Goal: Information Seeking & Learning: Learn about a topic

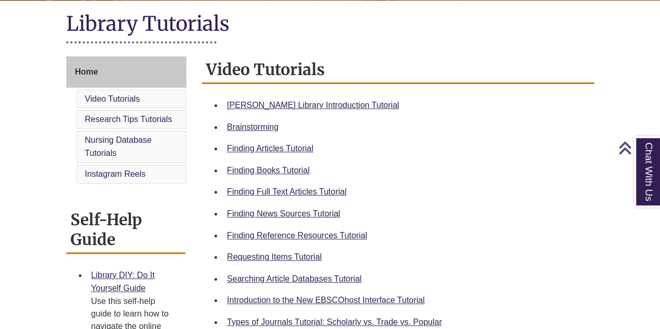
scroll to position [235, 0]
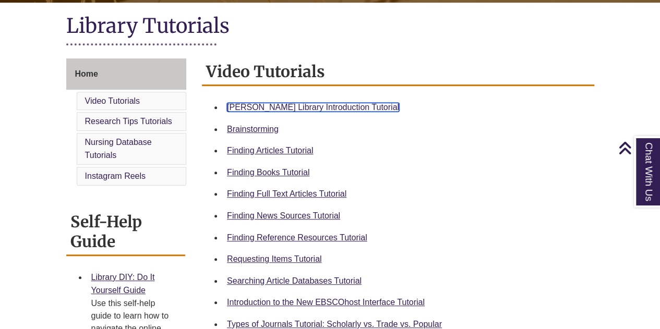
click at [318, 104] on link "Berntsen Library Introduction Tutorial" at bounding box center [313, 107] width 172 height 9
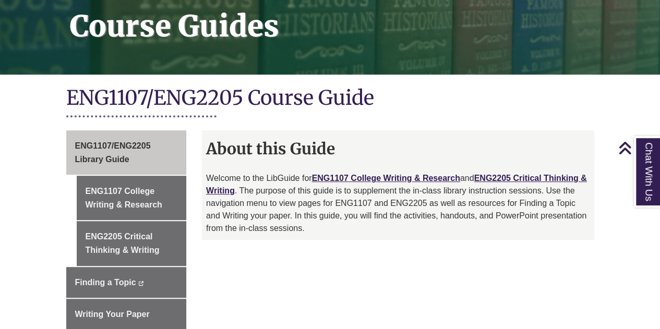
scroll to position [176, 0]
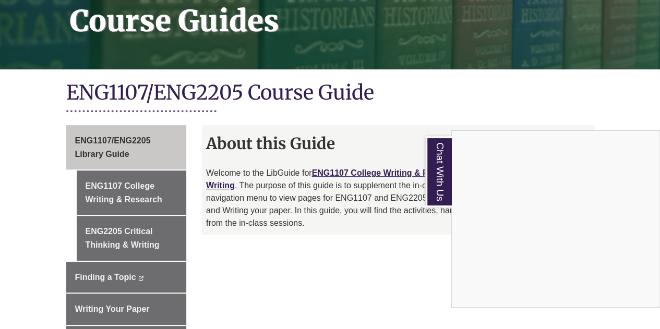
scroll to position [183, 0]
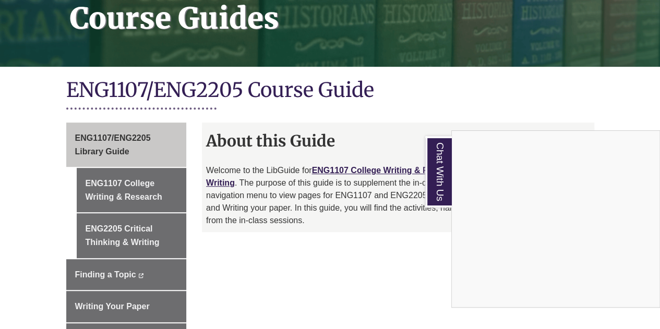
click at [143, 174] on div "Chat With Us" at bounding box center [330, 164] width 660 height 329
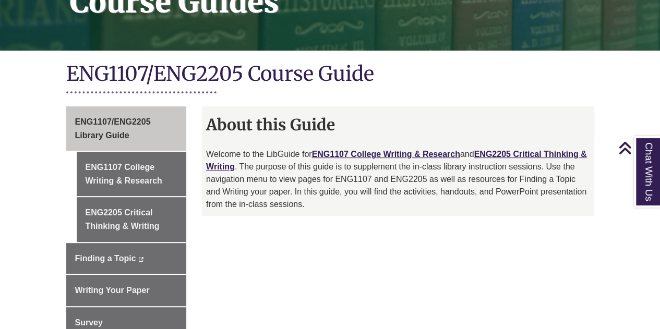
scroll to position [200, 0]
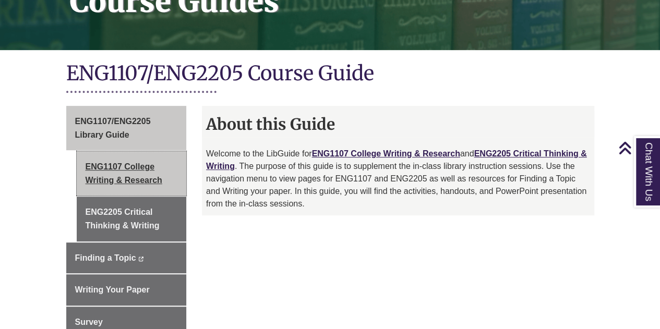
click at [153, 178] on link "ENG1107 College Writing & Research" at bounding box center [132, 173] width 110 height 44
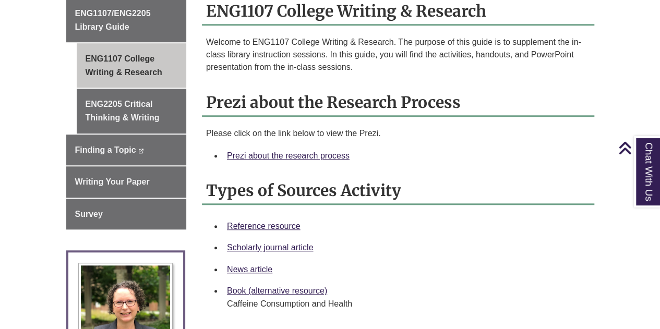
scroll to position [314, 0]
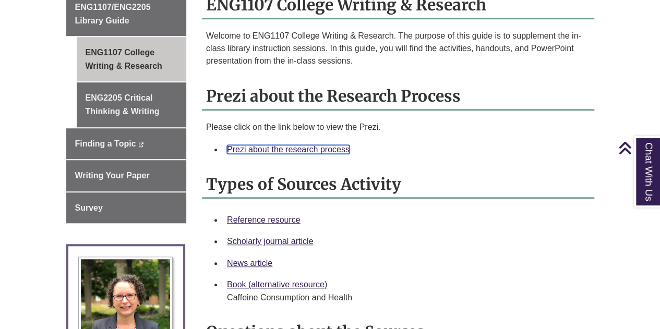
drag, startPoint x: 253, startPoint y: 216, endPoint x: 228, endPoint y: 136, distance: 83.4
click at [228, 145] on link "Prezi about the research process" at bounding box center [288, 149] width 123 height 9
